Goal: Task Accomplishment & Management: Use online tool/utility

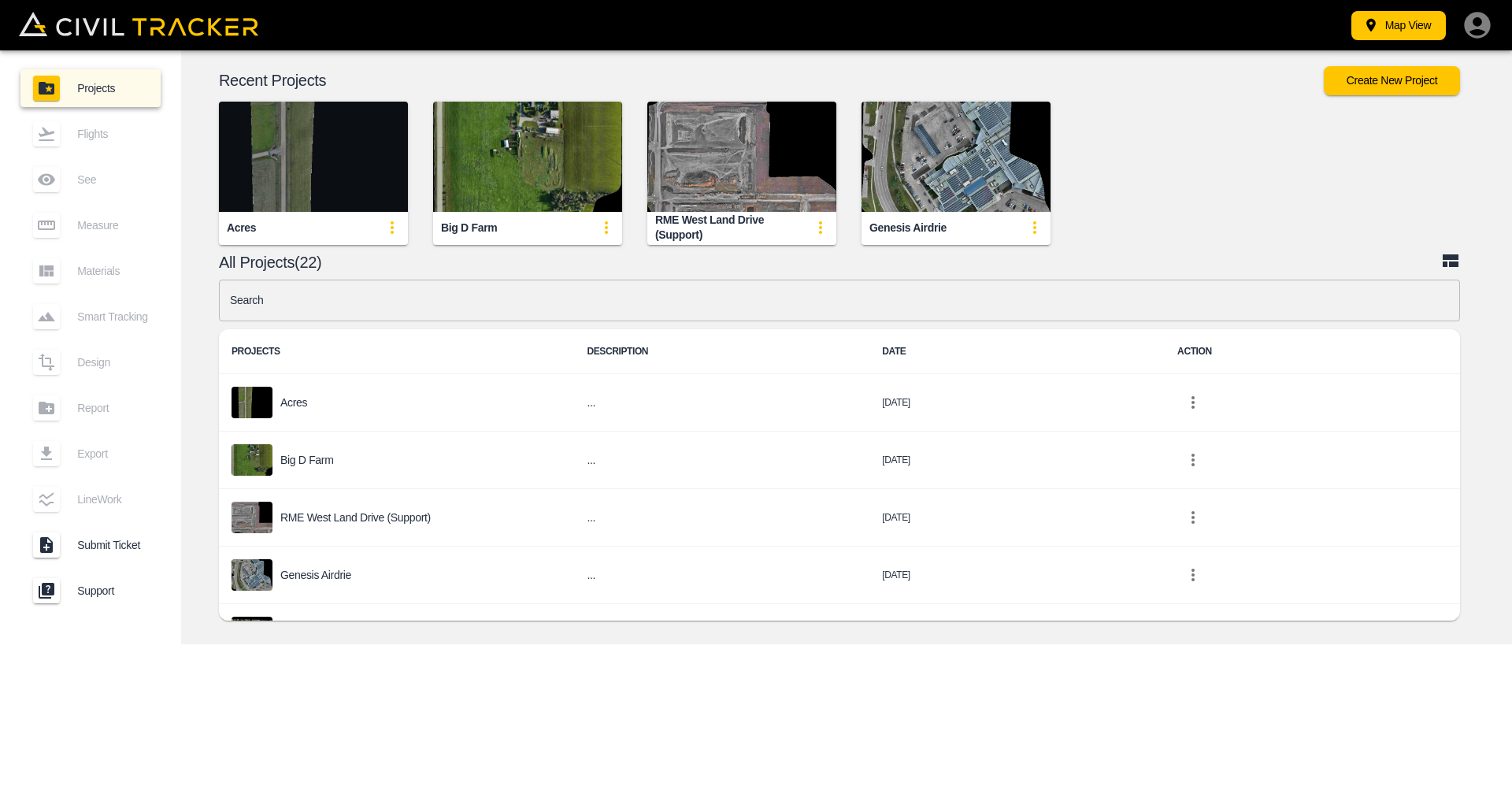
click at [299, 144] on img "button" at bounding box center [313, 157] width 189 height 110
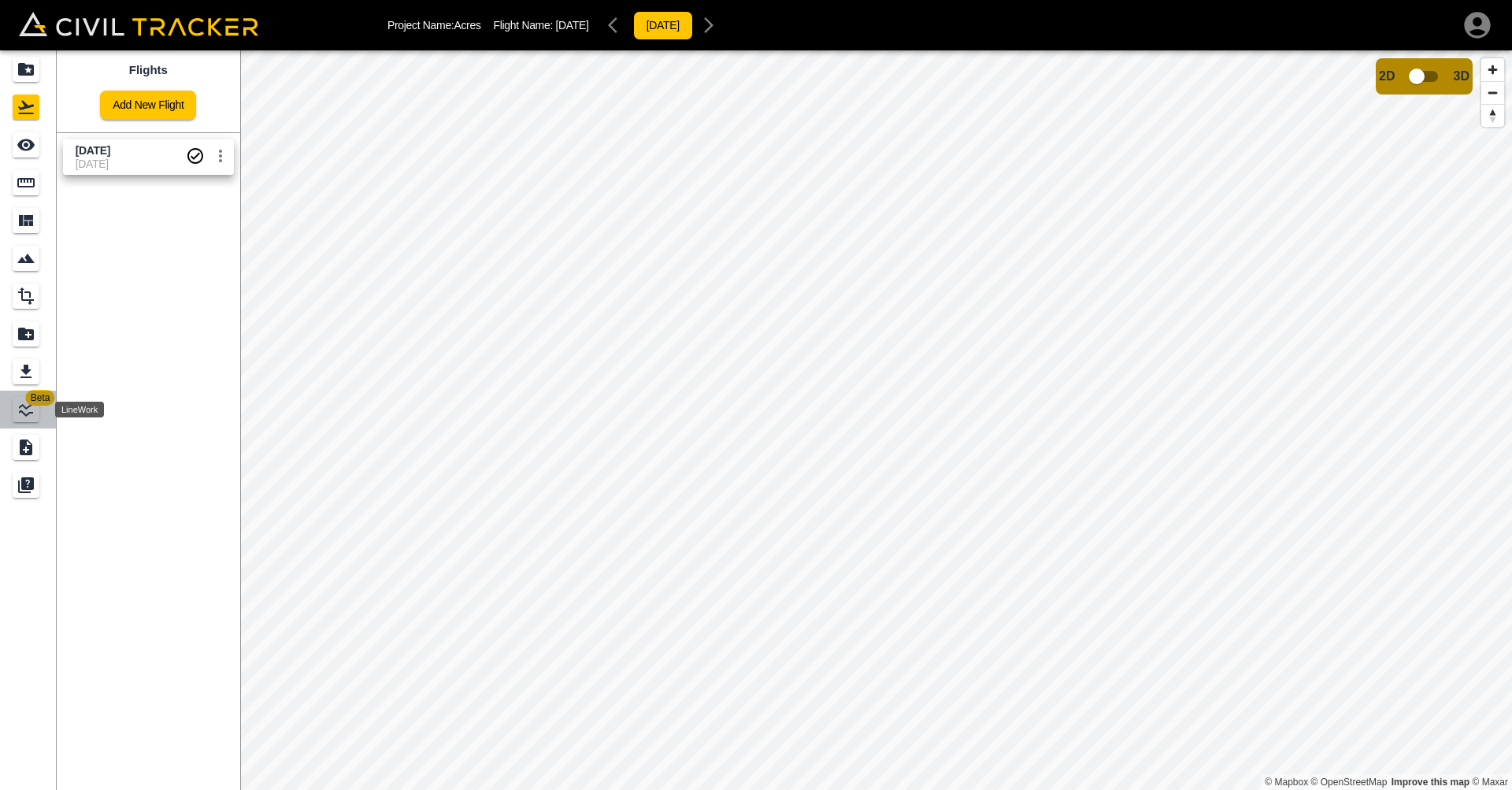
click at [14, 410] on div "LineWork" at bounding box center [26, 410] width 27 height 26
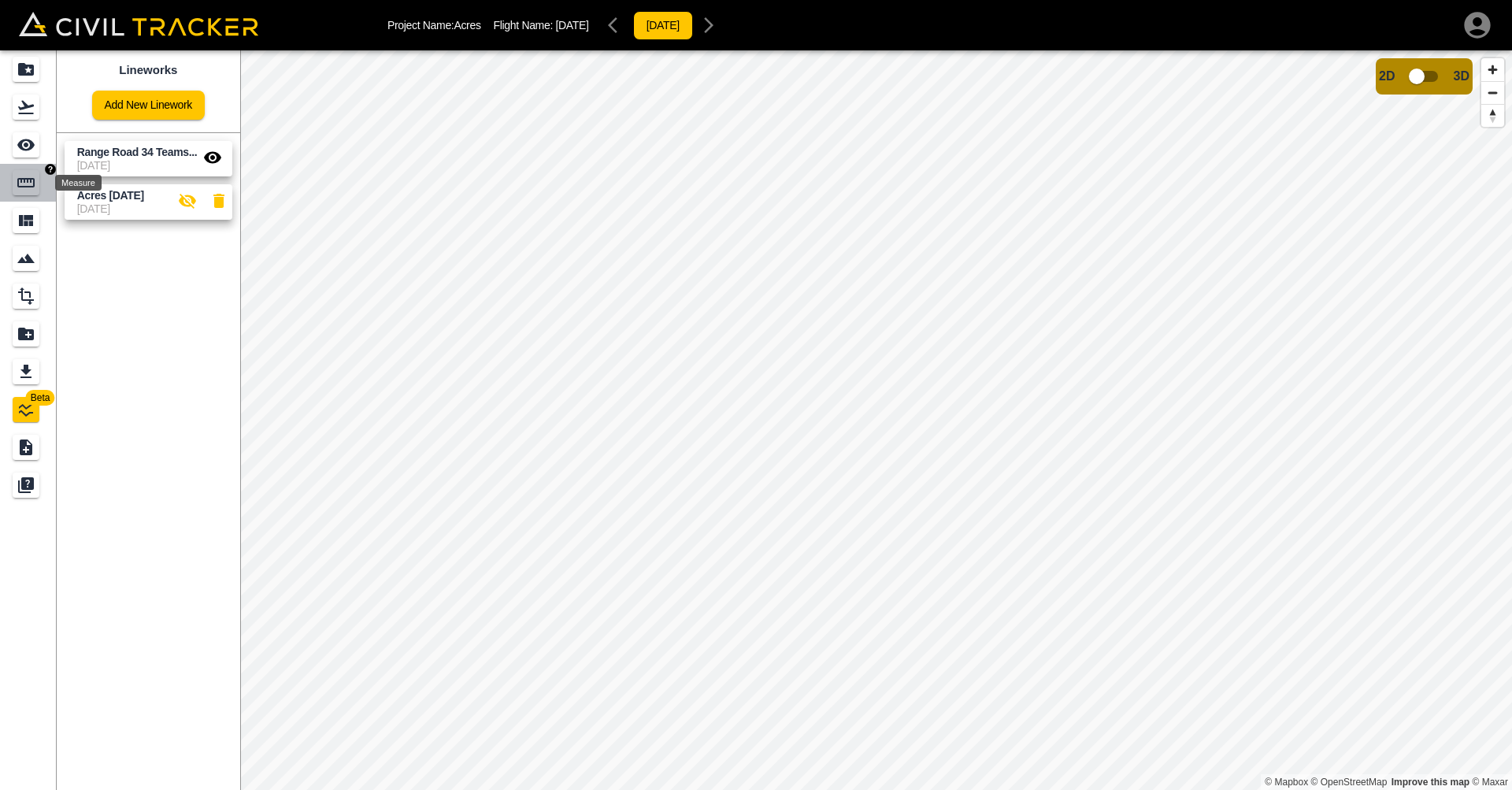
click at [27, 187] on icon "Measure" at bounding box center [26, 182] width 17 height 9
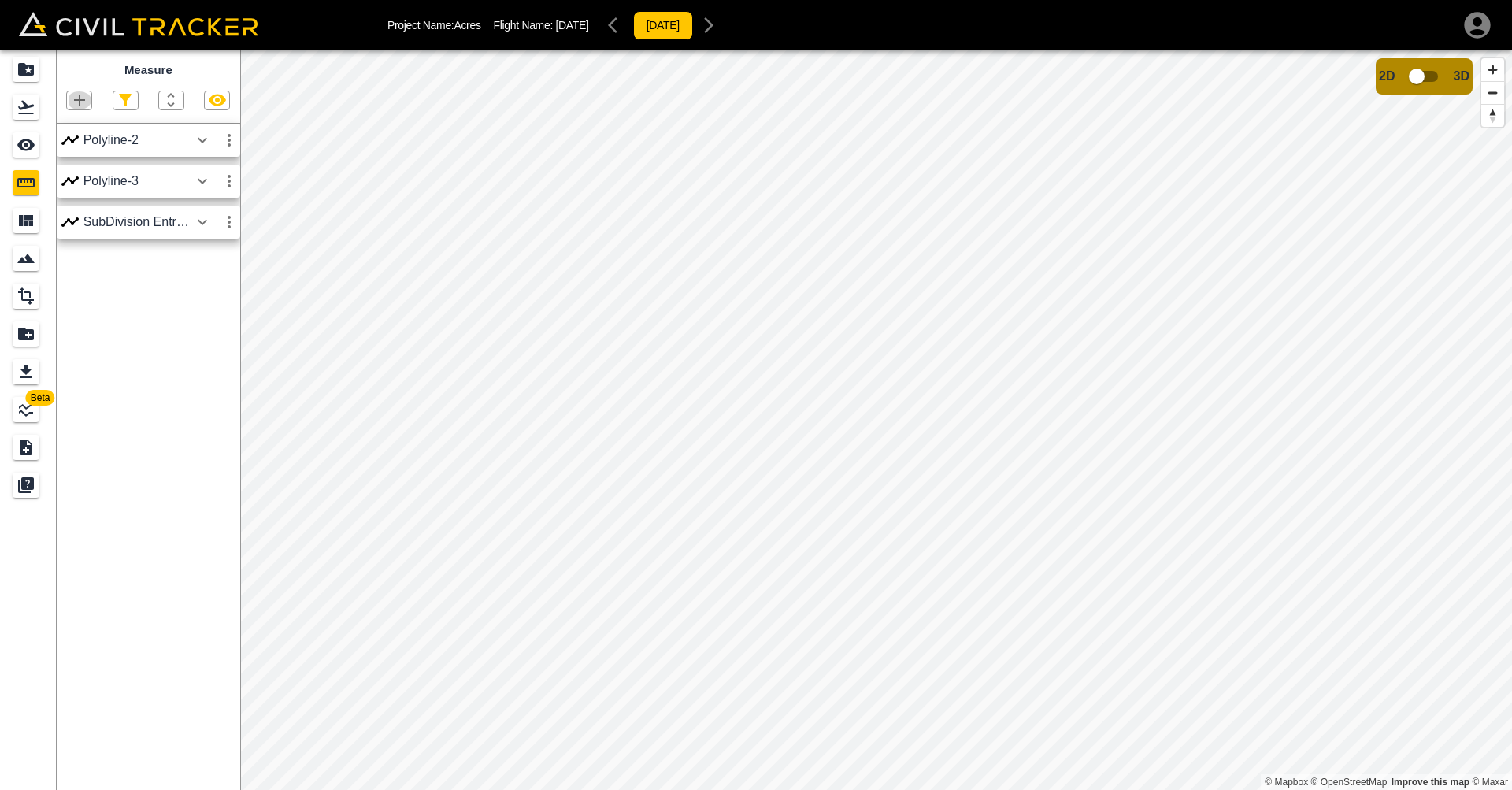
click at [73, 101] on icon "button" at bounding box center [79, 100] width 19 height 19
click at [75, 174] on p "Polygon" at bounding box center [76, 174] width 38 height 12
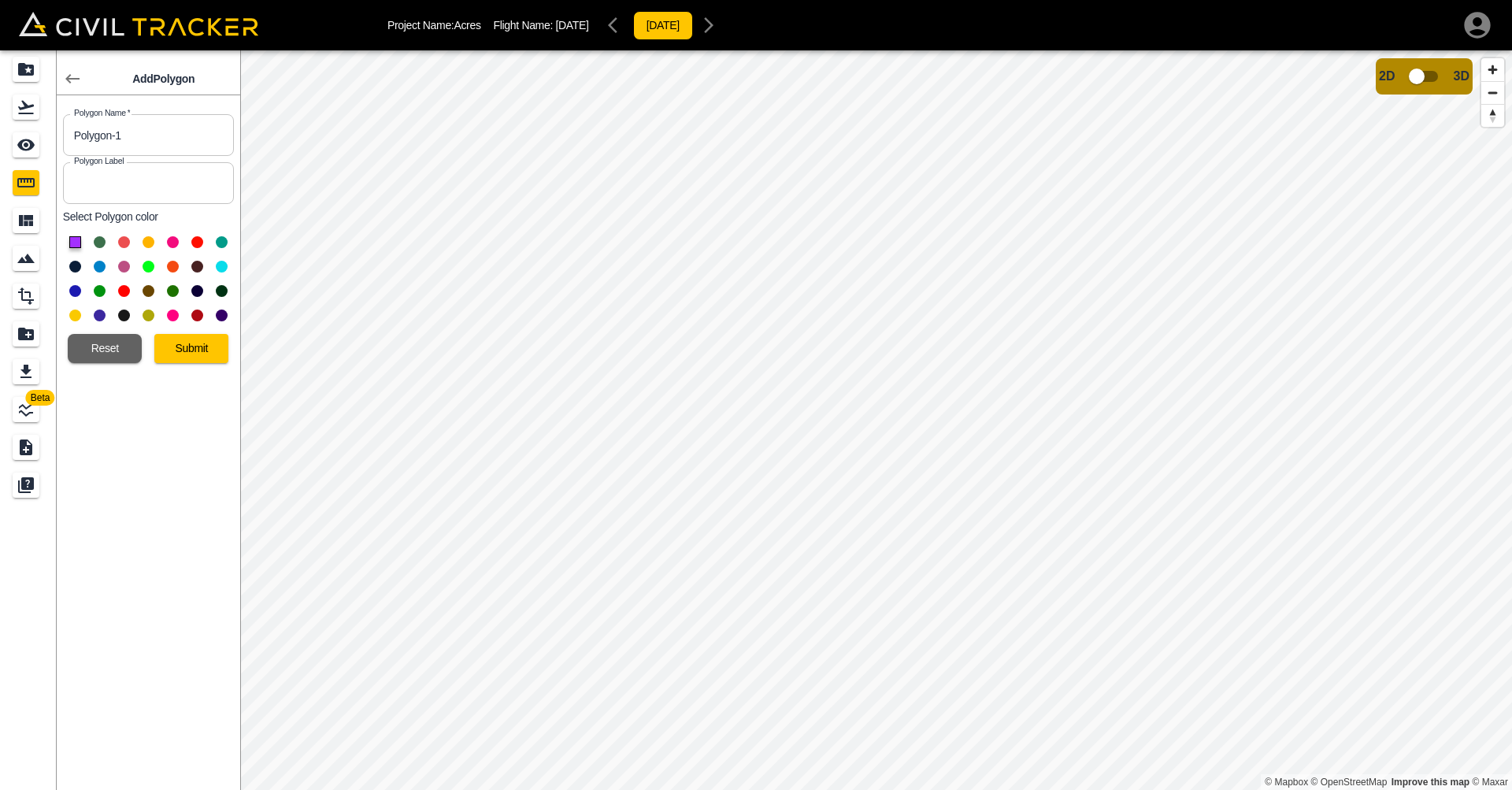
click at [221, 354] on button "Submit" at bounding box center [192, 348] width 74 height 29
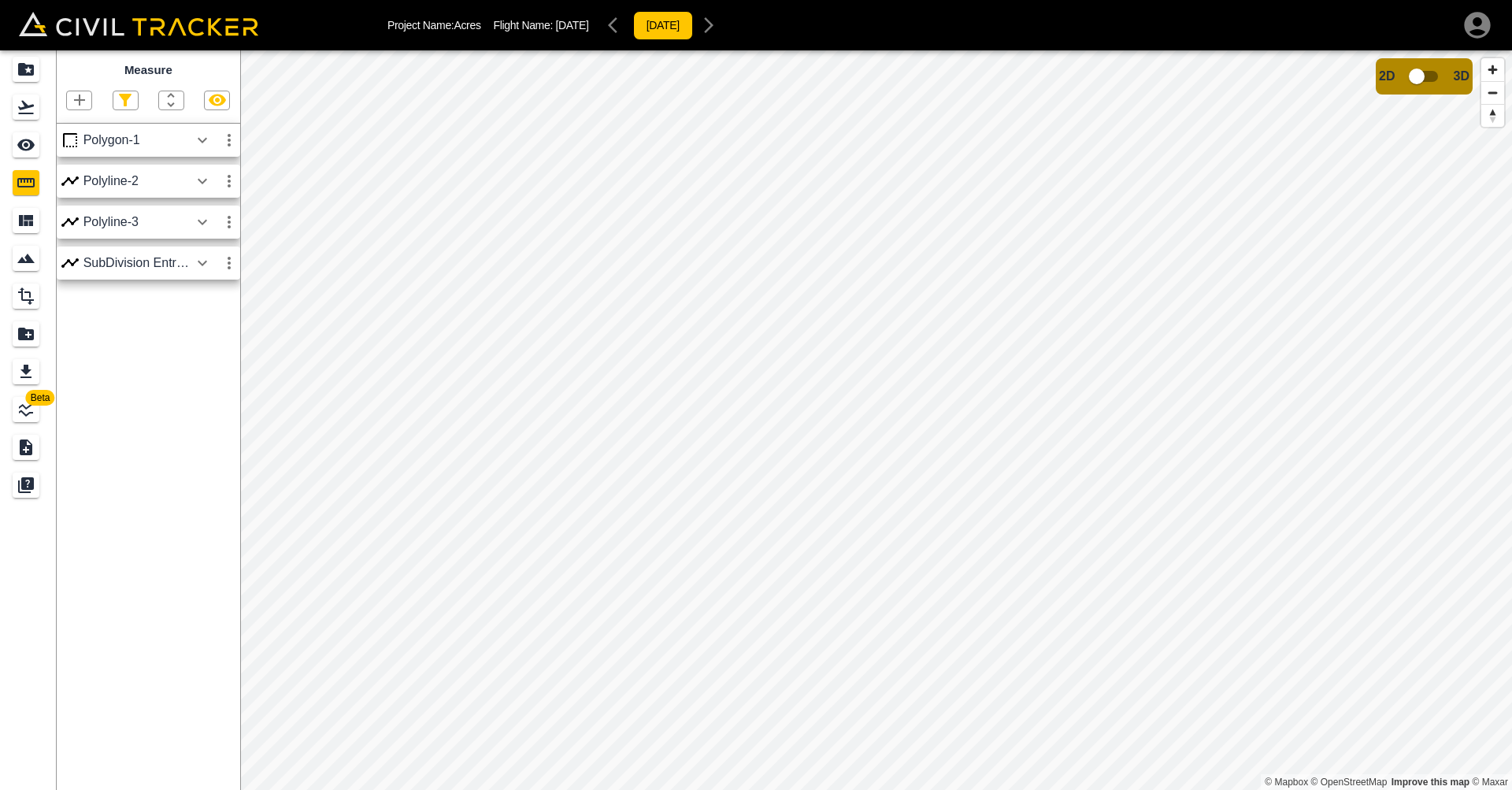
scroll to position [1, 0]
click at [85, 104] on icon "button" at bounding box center [79, 100] width 19 height 19
click at [76, 173] on p "Polygon" at bounding box center [76, 174] width 38 height 12
click at [77, 98] on icon "button" at bounding box center [79, 100] width 19 height 19
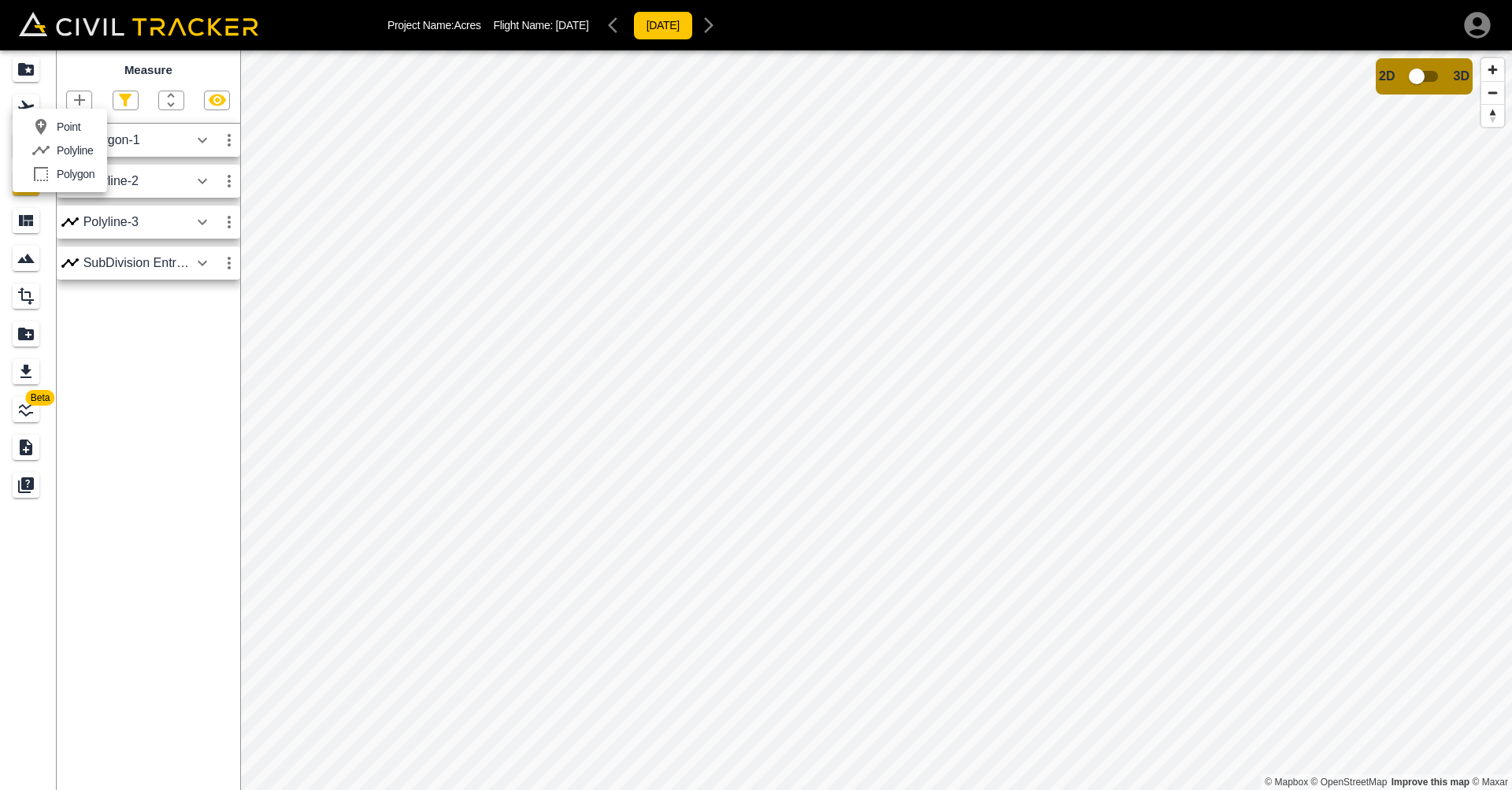
click at [77, 142] on div "Polyline" at bounding box center [59, 151] width 67 height 31
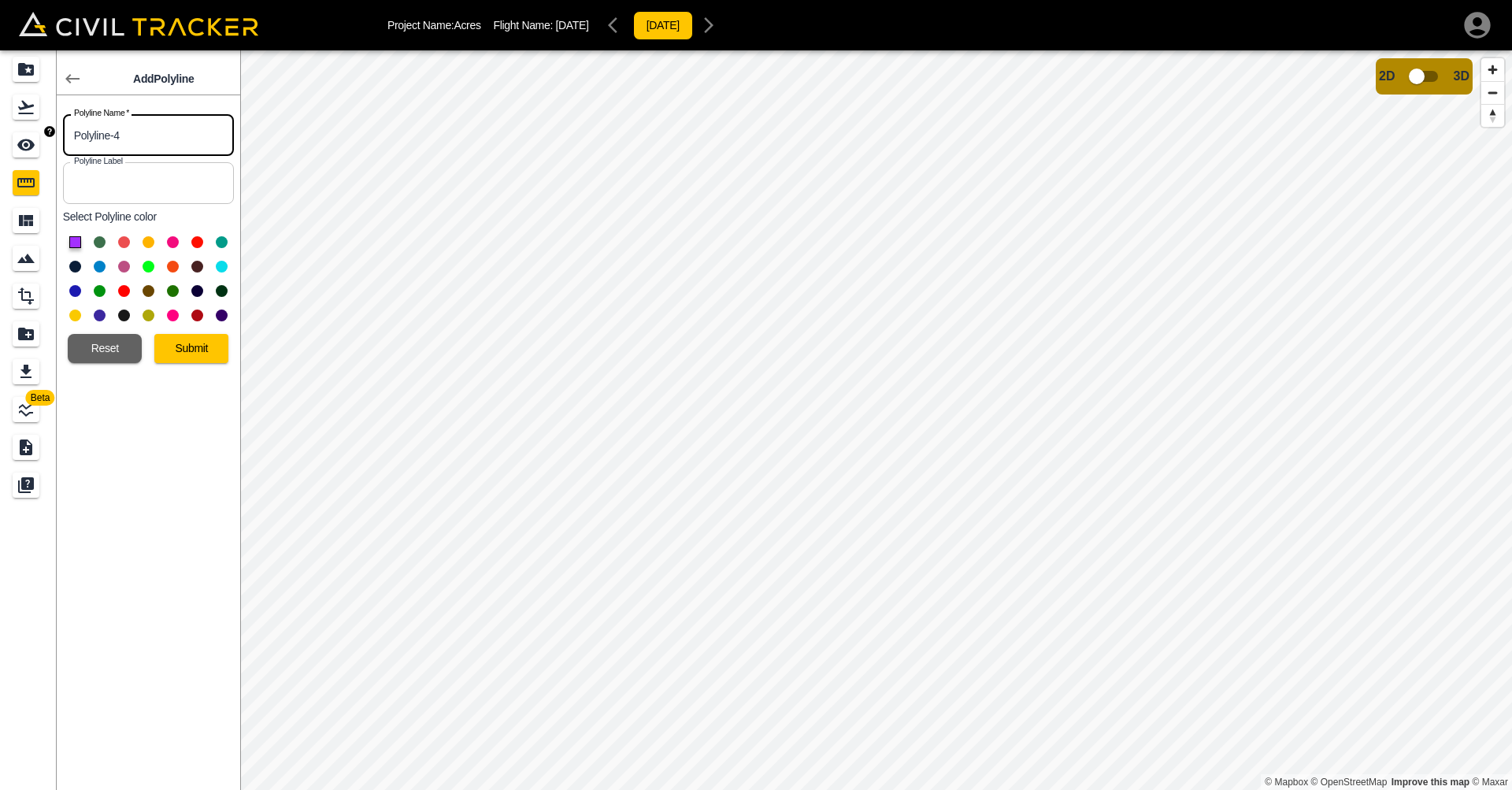
drag, startPoint x: 93, startPoint y: 133, endPoint x: 16, endPoint y: 138, distance: 77.2
click at [0, 139] on div "Beta Add Polyline Polyline Name   * Polyline-4 Polyline Name * Polyline Label P…" at bounding box center [120, 420] width 240 height 740
type input "Asphalt Cut Off"
click at [197, 338] on button "Submit" at bounding box center [192, 348] width 74 height 29
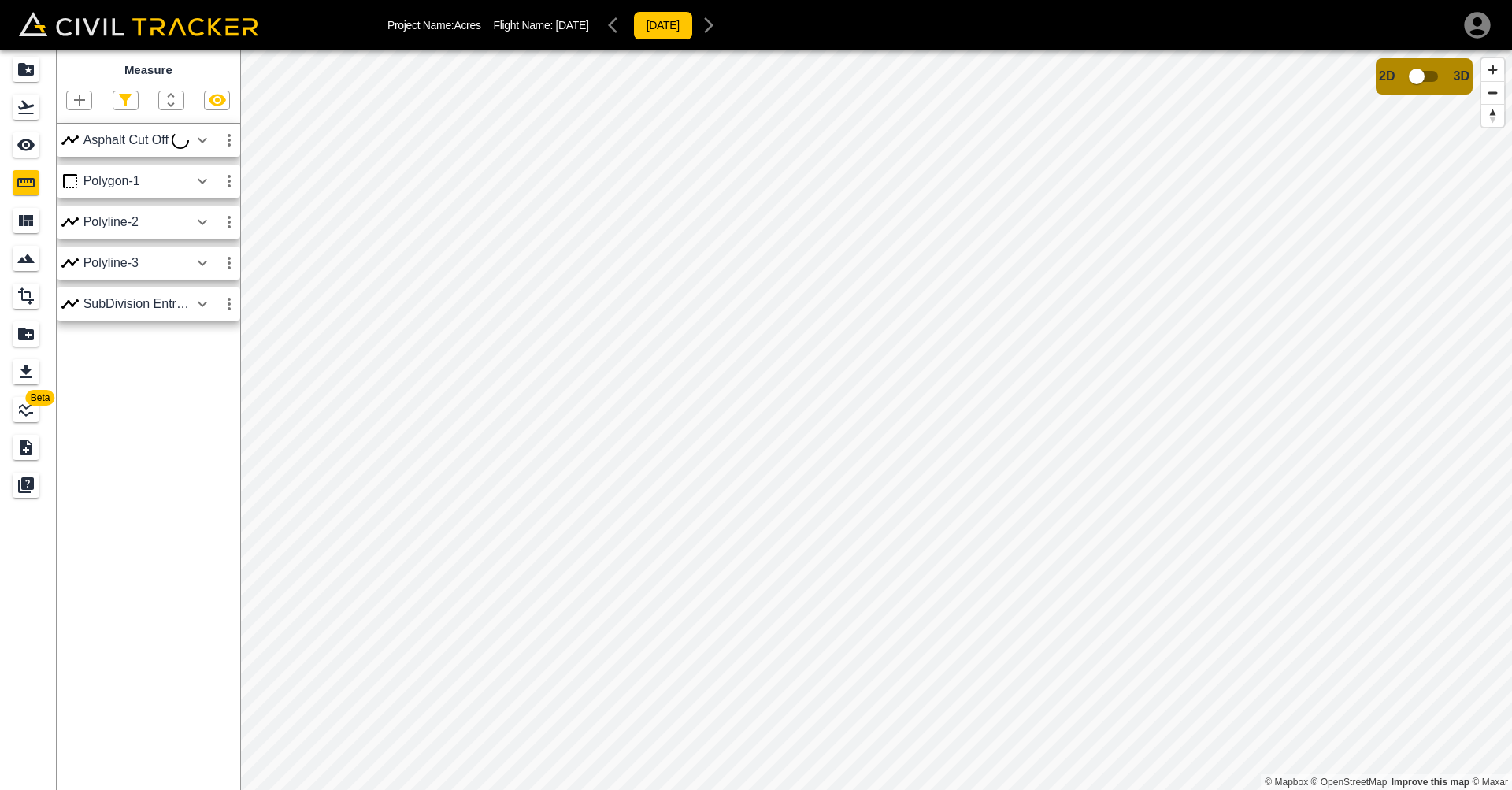
click at [167, 552] on div "Measure Asphalt Cut Off Polygon-1 Polyline-2 Polyline-3 SubDivision Entrance" at bounding box center [148, 420] width 183 height 740
click at [74, 104] on icon "button" at bounding box center [79, 100] width 19 height 19
click at [75, 148] on p "Polyline" at bounding box center [75, 150] width 36 height 12
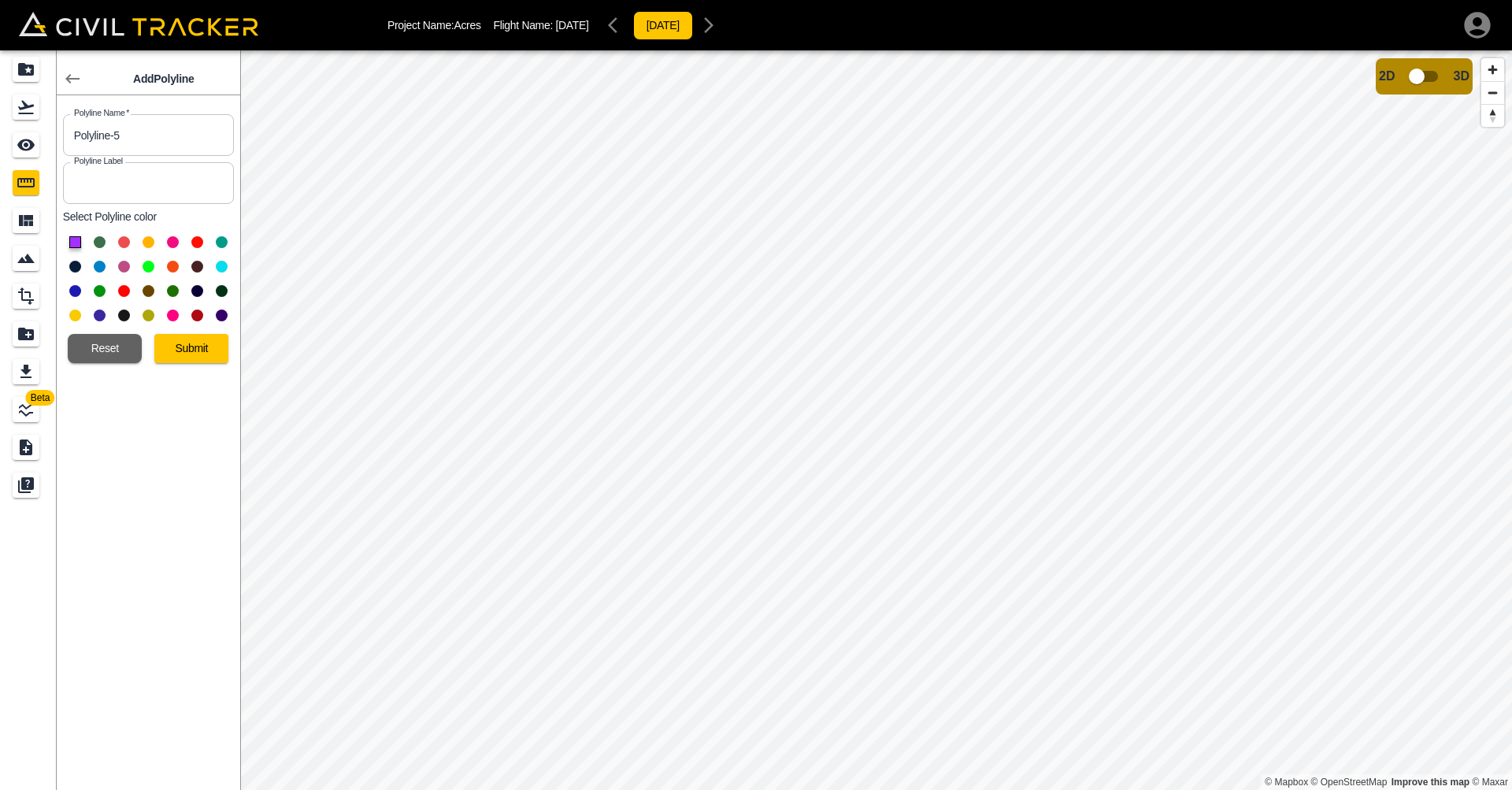
drag, startPoint x: 71, startPoint y: 309, endPoint x: 106, endPoint y: 315, distance: 35.5
click at [71, 309] on button at bounding box center [75, 315] width 12 height 12
click at [213, 351] on button "Submit" at bounding box center [192, 348] width 74 height 29
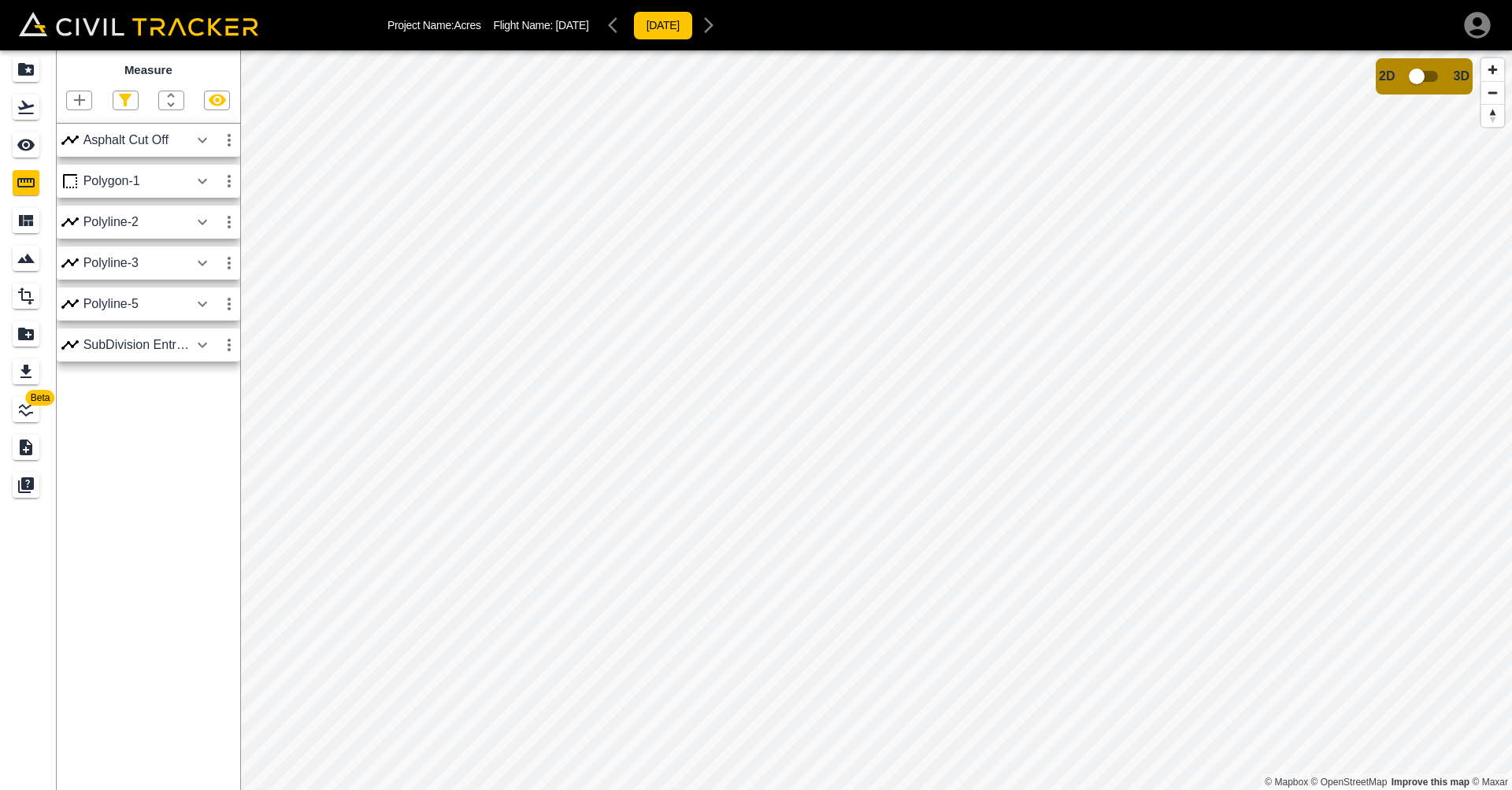
click at [943, 49] on div "Project Name: Acres Flight Name: [DATE] [DATE] Beta Measure Asphalt Cut Off Pol…" at bounding box center [756, 395] width 1512 height 790
click at [1111, 0] on html "Project Name: Acres Flight Name: [DATE] [DATE] Beta Measure Asphalt Cut Off Pol…" at bounding box center [756, 395] width 1512 height 790
